Goal: Find specific page/section: Find specific page/section

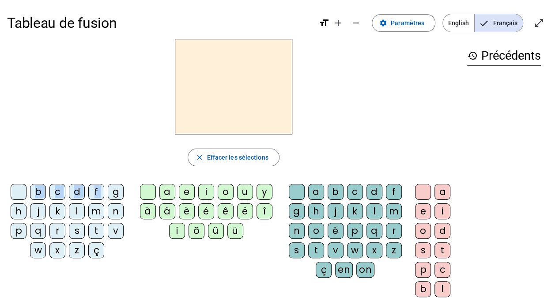
drag, startPoint x: 114, startPoint y: 193, endPoint x: 203, endPoint y: 113, distance: 120.4
click at [203, 113] on div "close [PERSON_NAME] les sélections b c d f g h j k l m n p q r s t v w x z ç a …" at bounding box center [233, 181] width 453 height 284
click at [114, 191] on div "g" at bounding box center [116, 192] width 16 height 16
click at [170, 199] on letter-bubble "a" at bounding box center [168, 193] width 19 height 19
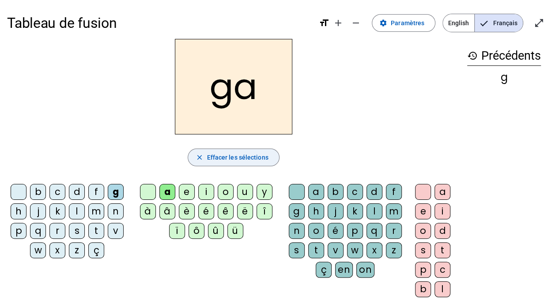
drag, startPoint x: 239, startPoint y: 158, endPoint x: 209, endPoint y: 164, distance: 30.6
click at [239, 158] on span "Effacer les sélections" at bounding box center [237, 157] width 61 height 11
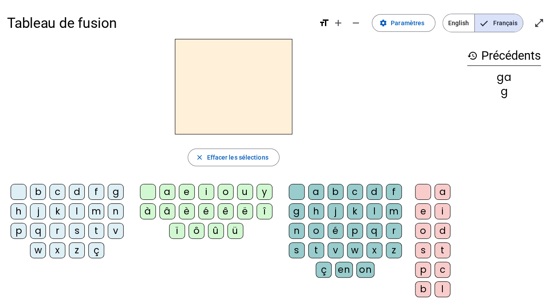
click at [55, 192] on div "c" at bounding box center [57, 192] width 16 height 16
click at [378, 209] on div "l" at bounding box center [375, 211] width 16 height 16
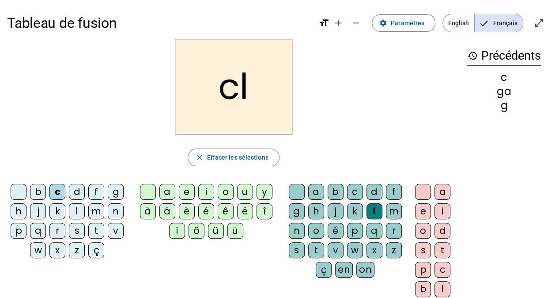
click at [171, 190] on div "a" at bounding box center [167, 192] width 16 height 16
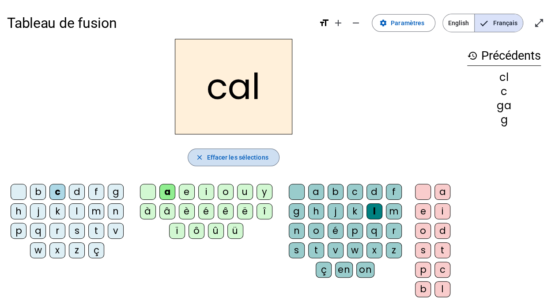
click at [236, 160] on span "Effacer les sélections" at bounding box center [237, 157] width 61 height 11
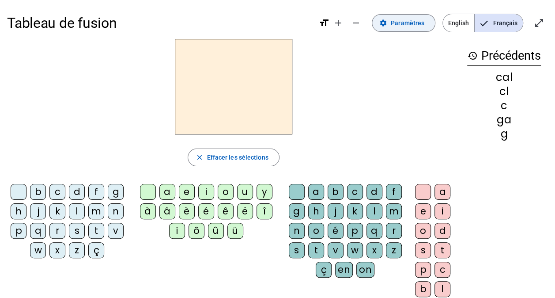
click at [392, 27] on span at bounding box center [403, 22] width 63 height 21
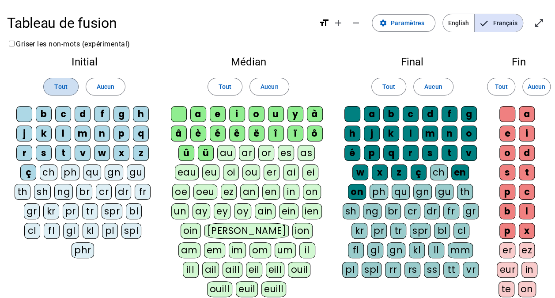
click at [57, 92] on span at bounding box center [61, 86] width 34 height 21
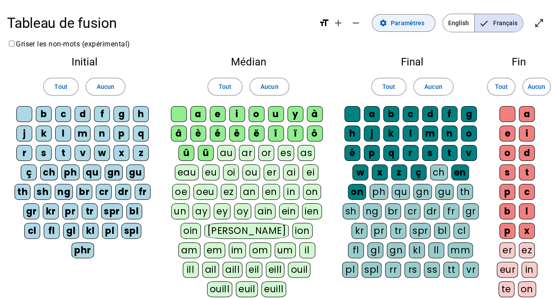
click at [398, 27] on span "Paramètres" at bounding box center [408, 23] width 34 height 11
click at [538, 23] on mat-icon "open_in_full" at bounding box center [539, 23] width 11 height 11
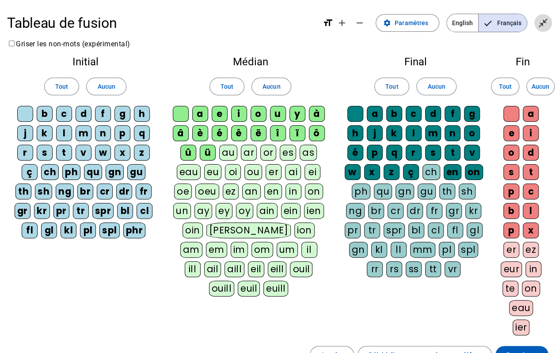
click at [544, 28] on span "Quitter le plein écran" at bounding box center [542, 22] width 21 height 21
